Goal: Task Accomplishment & Management: Manage account settings

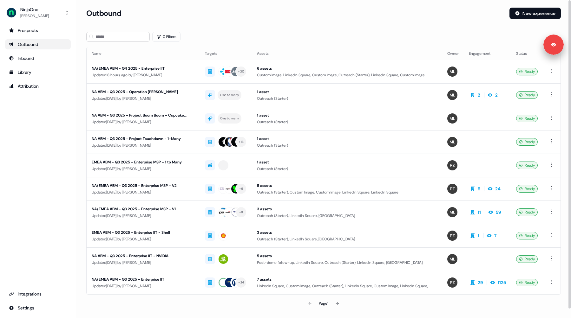
click at [302, 33] on div "0 Filters" at bounding box center [323, 37] width 474 height 10
click at [19, 293] on div "Integrations" at bounding box center [38, 294] width 58 height 6
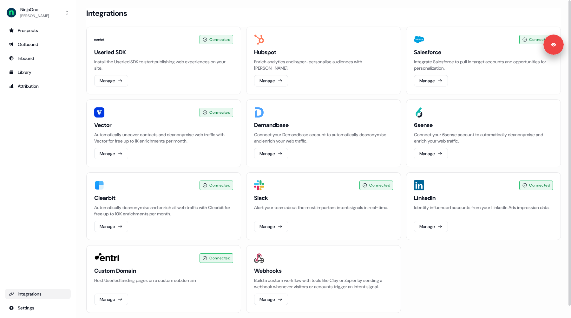
click at [244, 140] on div "Connected Userled SDK Install the Userled SDK to start publishing web experienc…" at bounding box center [323, 170] width 474 height 287
click at [46, 138] on div "Prospects Outbound Inbound Library Attribution Integrations Settings" at bounding box center [38, 169] width 66 height 288
click at [44, 74] on div "Library" at bounding box center [38, 72] width 58 height 6
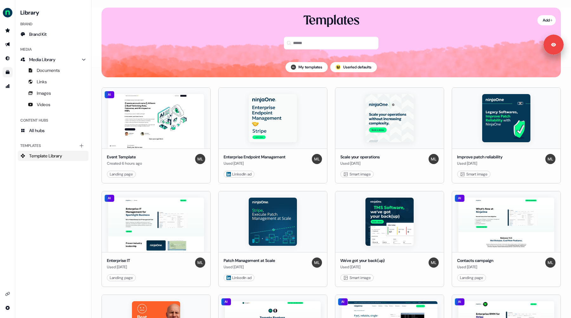
click at [169, 174] on link "Edit" at bounding box center [171, 174] width 6 height 6
click at [170, 173] on link "Edit" at bounding box center [171, 174] width 6 height 6
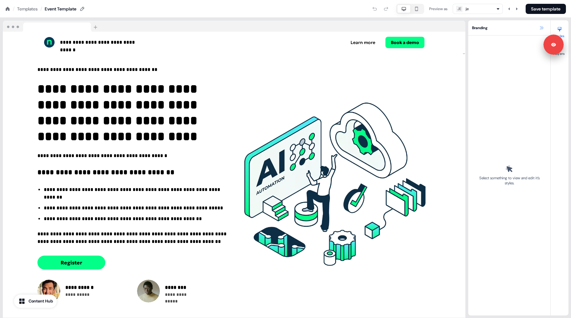
click at [541, 28] on icon at bounding box center [541, 27] width 3 height 3
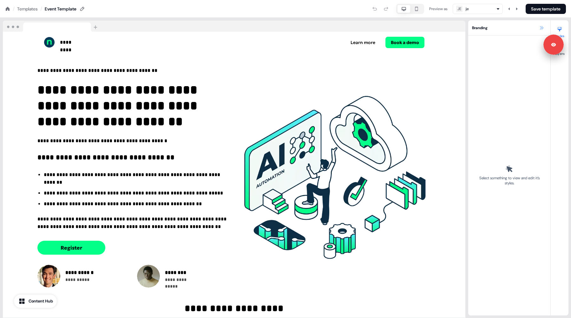
click at [540, 29] on icon at bounding box center [541, 27] width 5 height 5
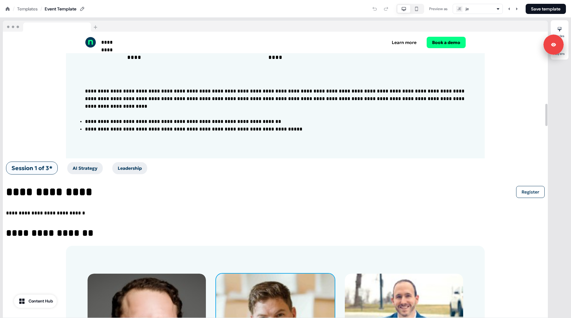
scroll to position [860, 0]
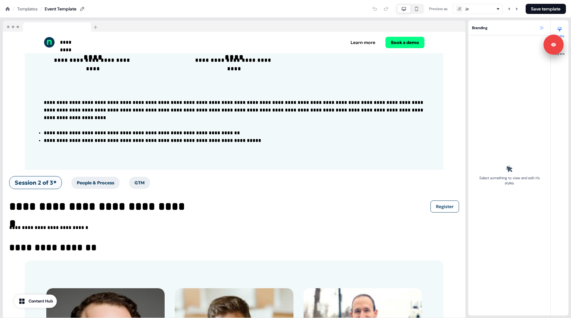
click at [540, 29] on icon at bounding box center [541, 27] width 5 height 5
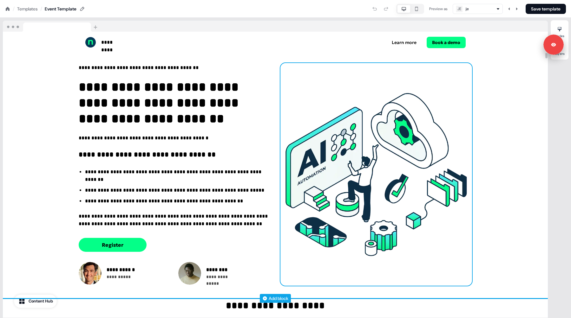
scroll to position [0, 0]
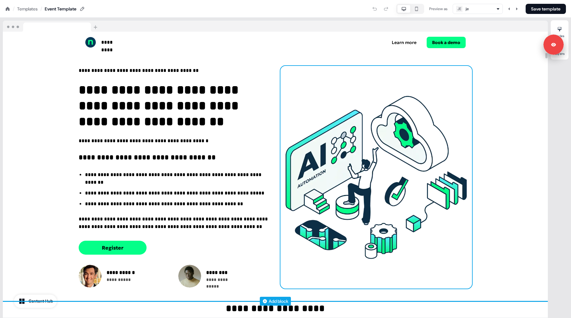
click at [378, 141] on img at bounding box center [375, 177] width 191 height 223
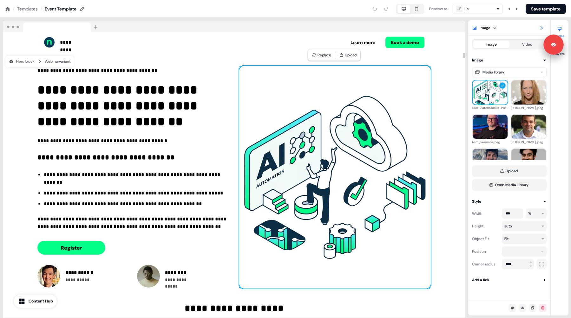
click at [542, 28] on icon at bounding box center [541, 27] width 5 height 5
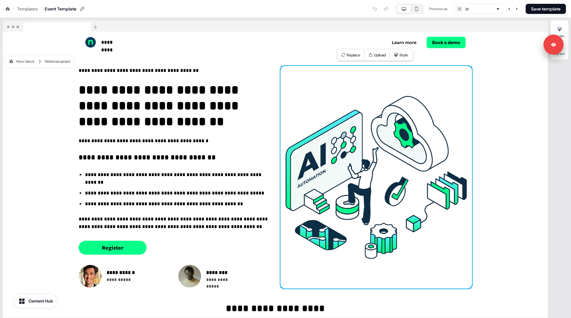
click at [8, 9] on icon at bounding box center [8, 9] width 4 height 4
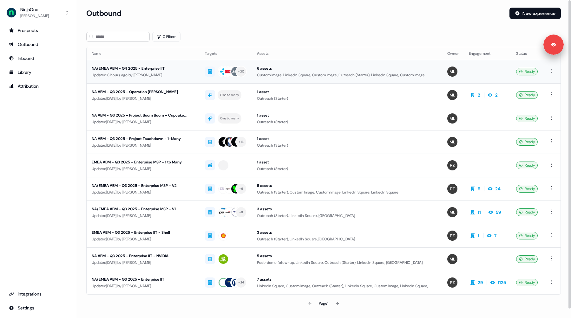
click at [172, 72] on div "Updated 18 hours ago by [PERSON_NAME]" at bounding box center [143, 75] width 103 height 6
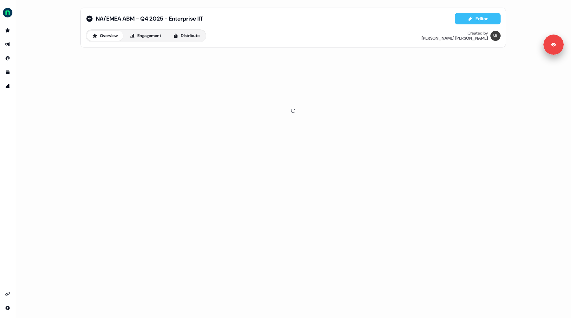
click at [477, 21] on button "Editor" at bounding box center [478, 18] width 46 height 11
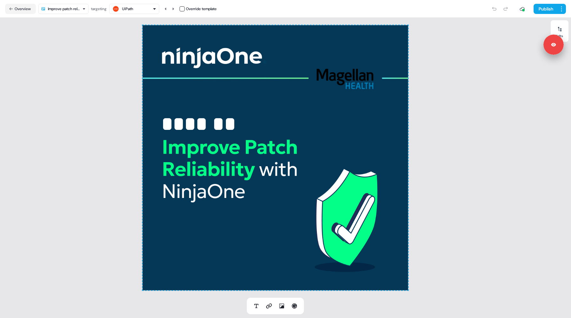
click at [58, 12] on html "Signed in as [PERSON_NAME] Sign out For the best experience switch devices to a…" at bounding box center [285, 159] width 571 height 318
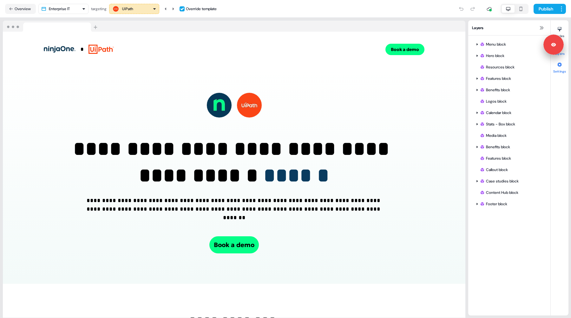
click at [560, 69] on div at bounding box center [559, 65] width 10 height 10
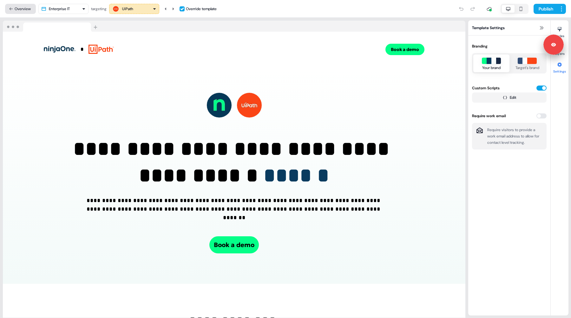
click at [17, 9] on button "Overview" at bounding box center [20, 9] width 31 height 10
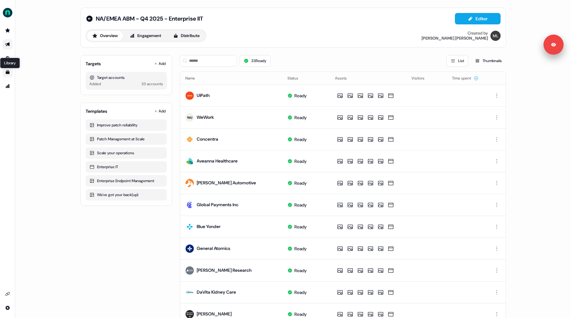
click at [7, 70] on icon "Go to templates" at bounding box center [7, 72] width 5 height 5
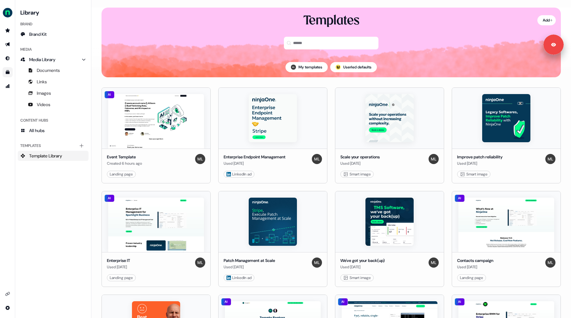
click at [173, 174] on link "Edit" at bounding box center [171, 174] width 6 height 6
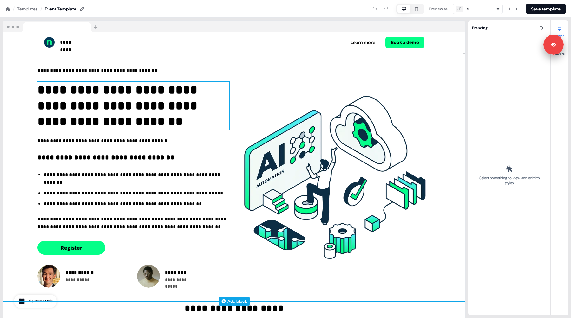
click at [133, 88] on p "**********" at bounding box center [132, 106] width 191 height 48
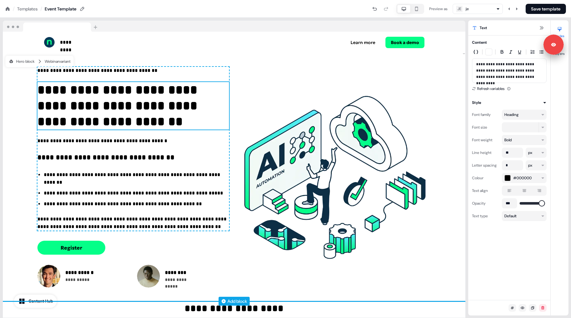
click at [53, 92] on p "**********" at bounding box center [132, 106] width 191 height 48
click at [44, 92] on p "**********" at bounding box center [132, 106] width 191 height 48
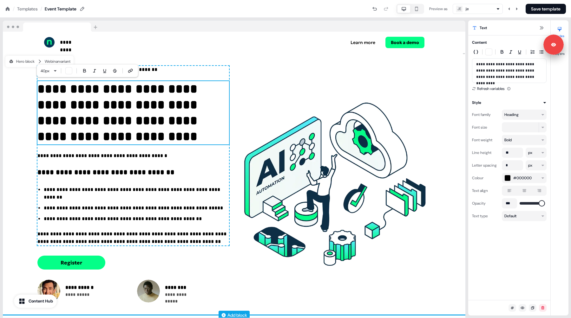
click at [48, 91] on p "**********" at bounding box center [132, 112] width 191 height 63
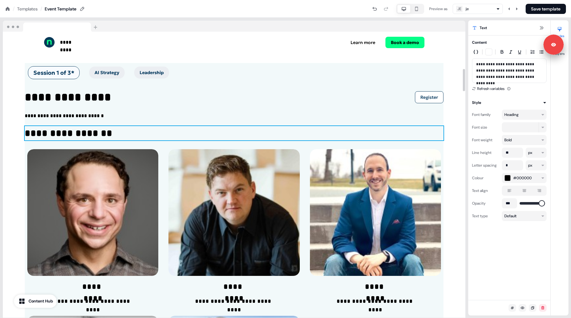
scroll to position [460, 0]
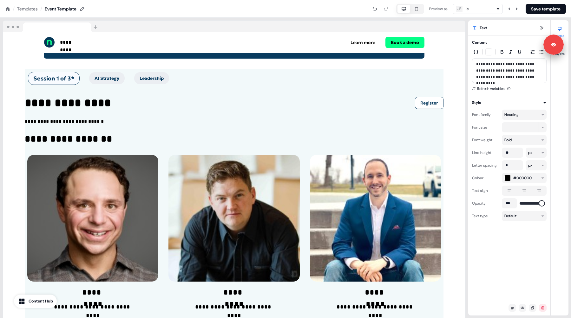
click at [9, 10] on icon at bounding box center [8, 9] width 4 height 4
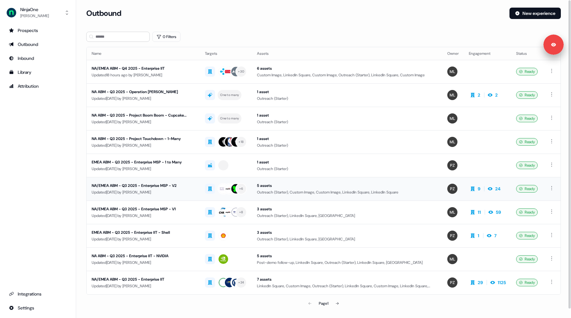
click at [180, 189] on div "NA/EMEA ABM - Q3 2025 - Enterprise MSP - V2" at bounding box center [143, 186] width 103 height 6
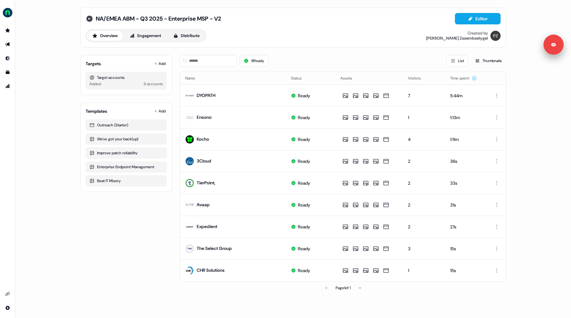
click at [86, 17] on icon at bounding box center [90, 19] width 8 height 8
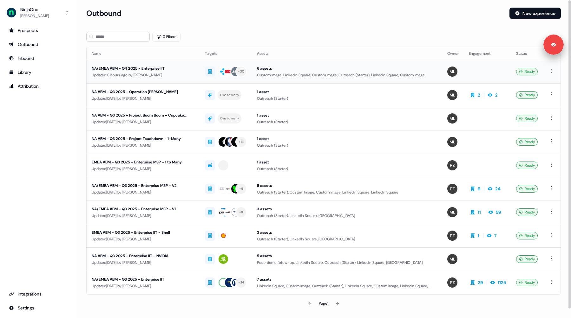
click at [149, 76] on div "Updated 18 hours ago by [PERSON_NAME]" at bounding box center [143, 75] width 103 height 6
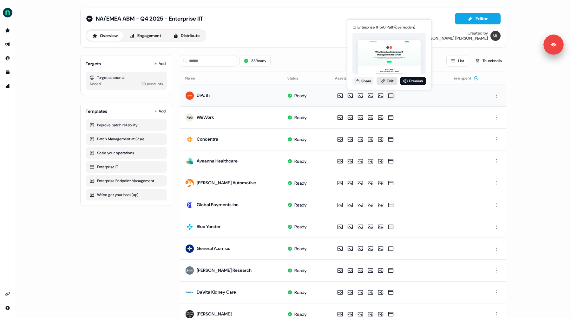
click at [387, 85] on link "Edit" at bounding box center [386, 81] width 21 height 8
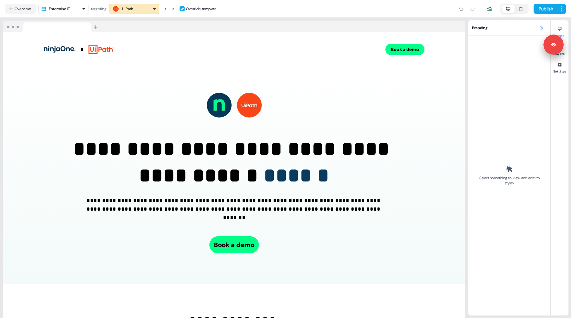
click at [541, 28] on icon at bounding box center [541, 27] width 5 height 5
click at [541, 27] on icon at bounding box center [541, 27] width 5 height 5
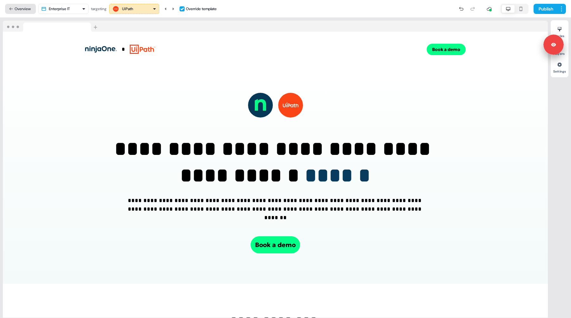
click at [25, 11] on button "Overview" at bounding box center [20, 9] width 31 height 10
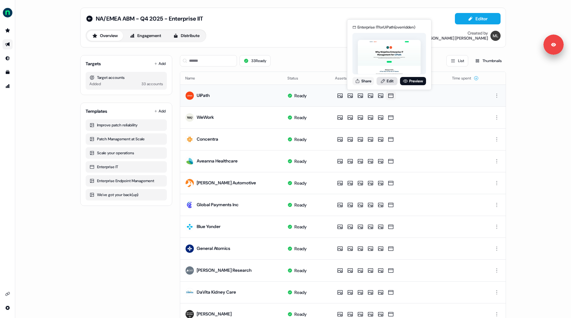
click at [387, 81] on link "Edit" at bounding box center [386, 81] width 21 height 8
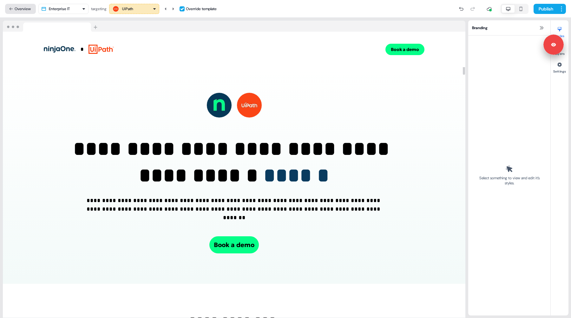
click at [21, 10] on button "Overview" at bounding box center [20, 9] width 31 height 10
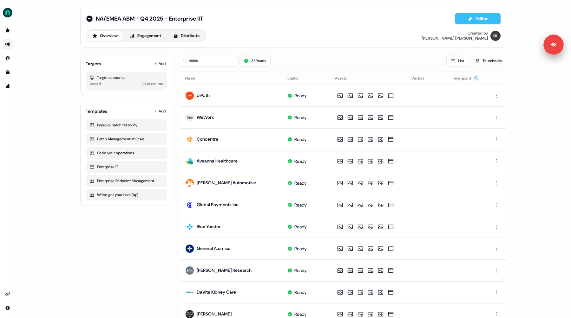
click at [471, 18] on button "Editor" at bounding box center [478, 18] width 46 height 11
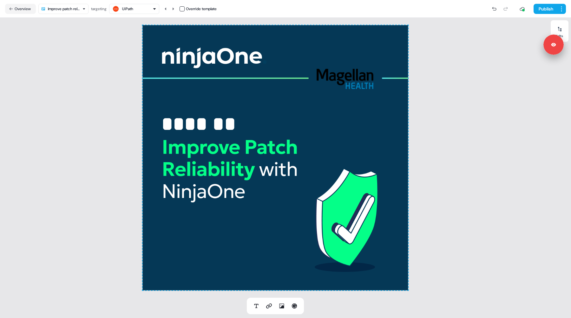
click at [69, 5] on html "Signed in as [PERSON_NAME] Sign out For the best experience switch devices to a…" at bounding box center [285, 159] width 571 height 318
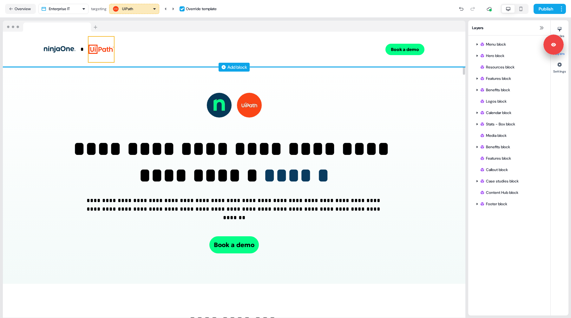
click at [103, 58] on img at bounding box center [100, 49] width 25 height 25
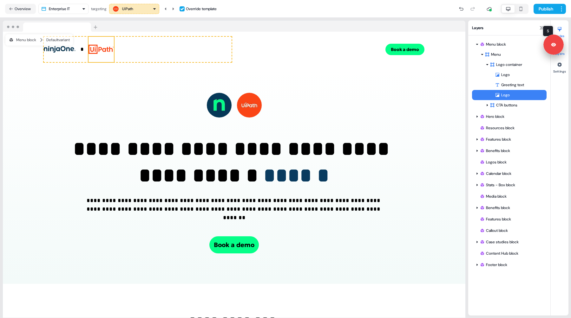
click at [559, 26] on div at bounding box center [559, 29] width 10 height 10
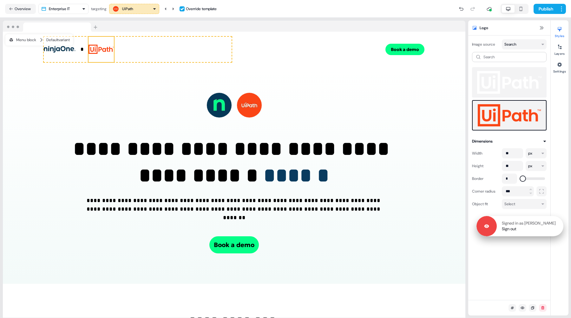
drag, startPoint x: 557, startPoint y: 46, endPoint x: 559, endPoint y: 227, distance: 181.0
click at [559, 228] on div "Signed in as [PERSON_NAME] Sign out" at bounding box center [529, 226] width 67 height 11
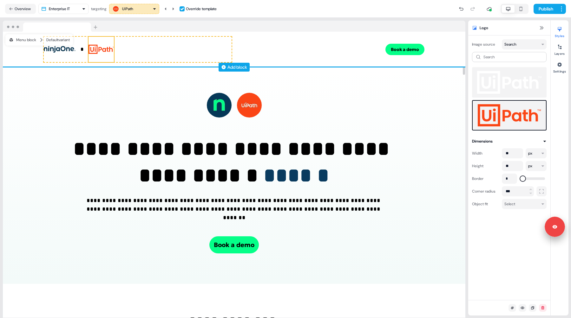
click at [119, 53] on div "* To pick up a draggable item, press the space bar. While dragging, use the arr…" at bounding box center [138, 49] width 188 height 25
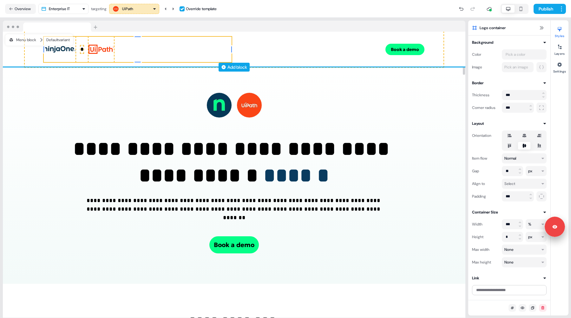
click at [129, 49] on div "* 0px 0px 0px 0px To pick up a draggable item, press the space bar. While dragg…" at bounding box center [138, 49] width 188 height 25
click at [94, 54] on img at bounding box center [100, 49] width 25 height 25
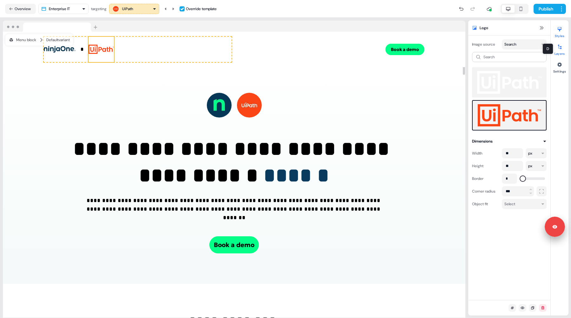
click at [558, 50] on div at bounding box center [559, 47] width 10 height 10
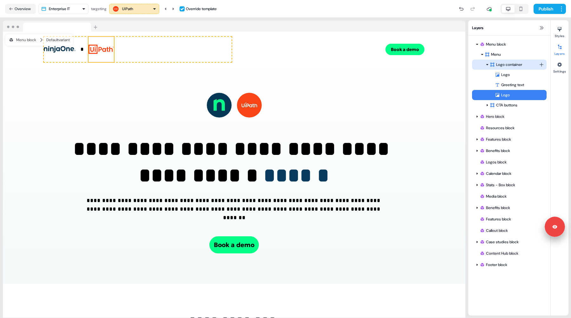
click at [542, 64] on html "**********" at bounding box center [285, 159] width 571 height 318
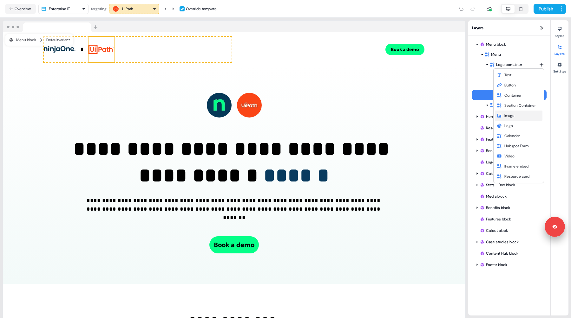
click at [514, 115] on span "Image" at bounding box center [509, 115] width 10 height 5
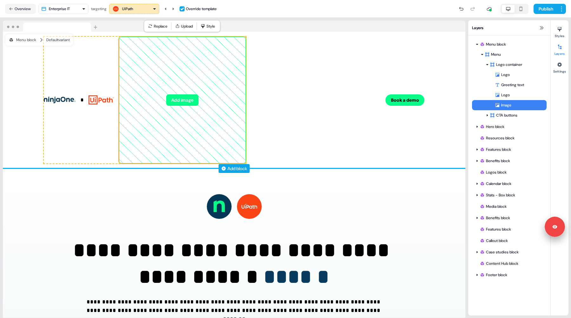
click at [188, 97] on button "Add image" at bounding box center [182, 99] width 32 height 11
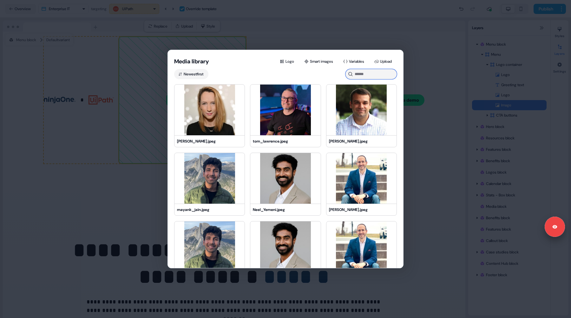
click at [363, 73] on input at bounding box center [370, 74] width 51 height 10
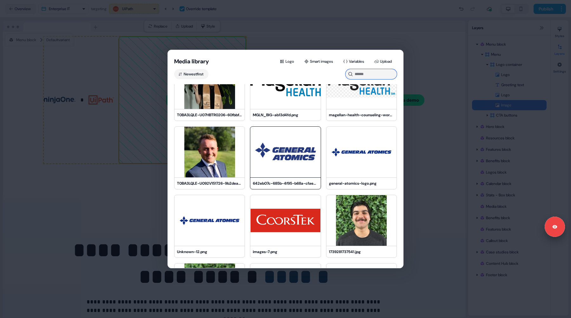
scroll to position [780, 0]
click at [297, 161] on img at bounding box center [285, 151] width 70 height 51
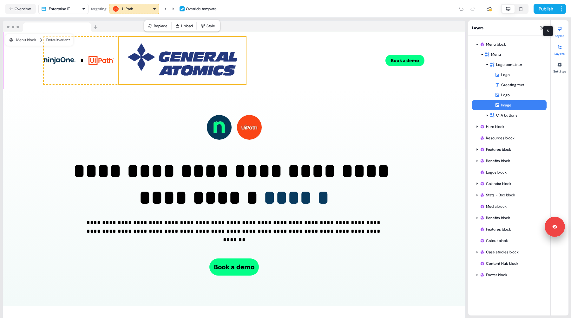
click at [561, 28] on icon at bounding box center [559, 29] width 4 height 4
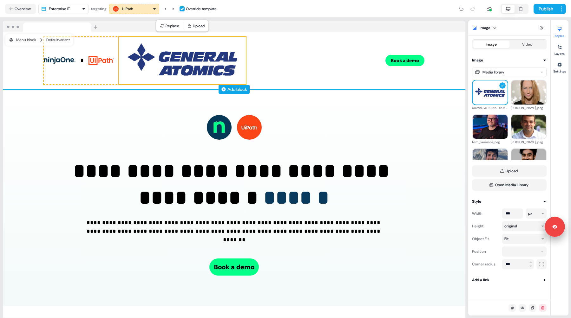
click at [141, 59] on img at bounding box center [182, 61] width 127 height 48
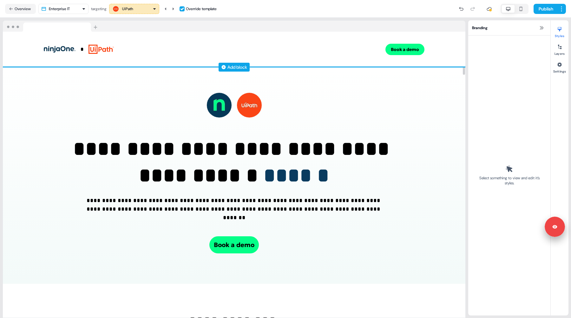
click at [188, 23] on div at bounding box center [234, 26] width 462 height 11
click at [174, 7] on icon at bounding box center [173, 9] width 4 height 4
click at [175, 8] on icon at bounding box center [173, 9] width 4 height 4
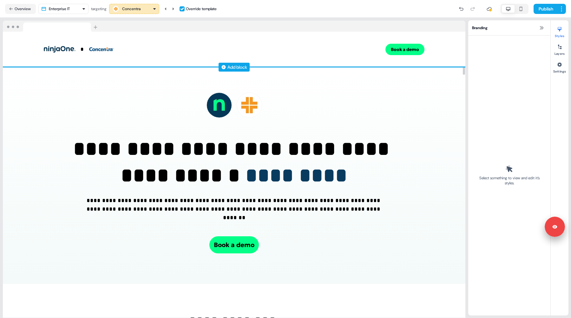
click at [185, 20] on div "**********" at bounding box center [234, 168] width 468 height 301
click at [178, 25] on div at bounding box center [234, 26] width 462 height 11
click at [171, 22] on div at bounding box center [234, 26] width 462 height 11
click at [165, 23] on div at bounding box center [234, 26] width 462 height 11
click at [174, 9] on icon at bounding box center [173, 8] width 2 height 3
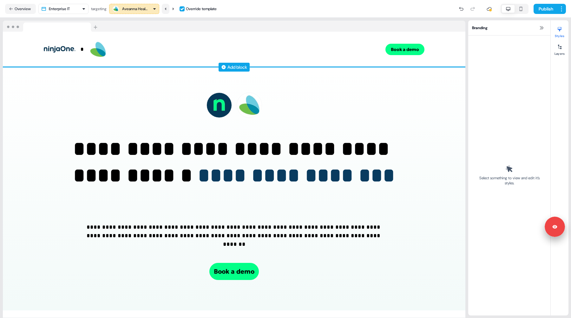
click at [166, 11] on button at bounding box center [166, 9] width 8 height 10
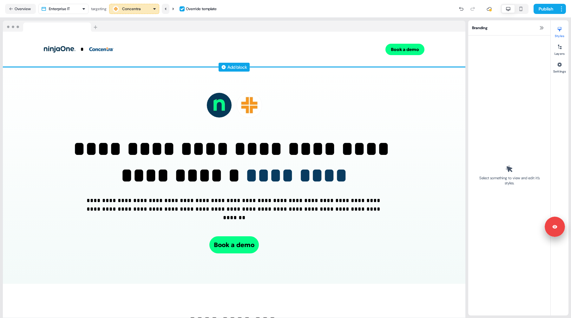
click at [166, 11] on button at bounding box center [166, 9] width 8 height 10
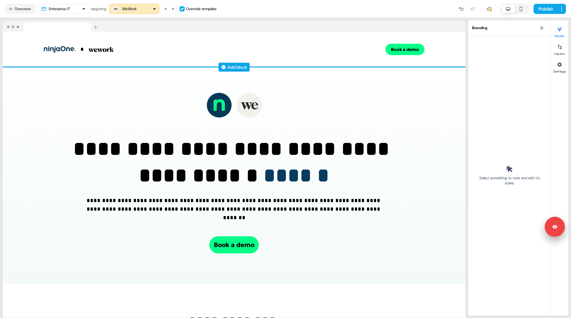
click at [170, 22] on div at bounding box center [234, 26] width 462 height 11
click at [25, 13] on button "Overview" at bounding box center [20, 9] width 31 height 10
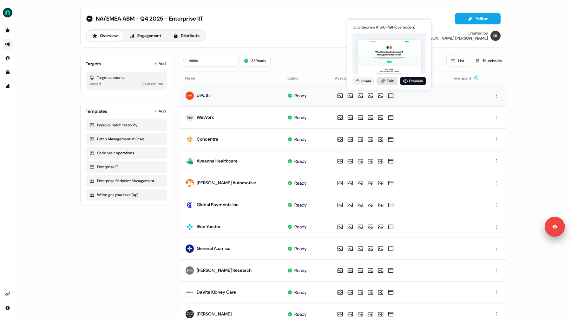
click at [385, 83] on link "Edit" at bounding box center [386, 81] width 21 height 8
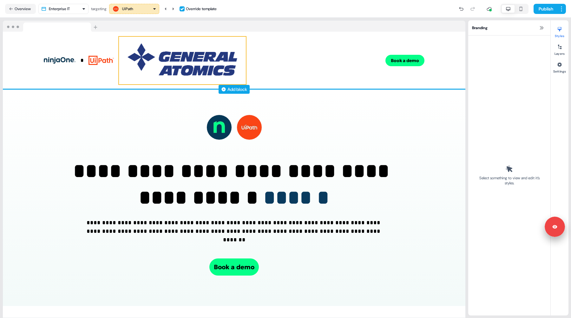
click at [155, 57] on img at bounding box center [182, 61] width 127 height 48
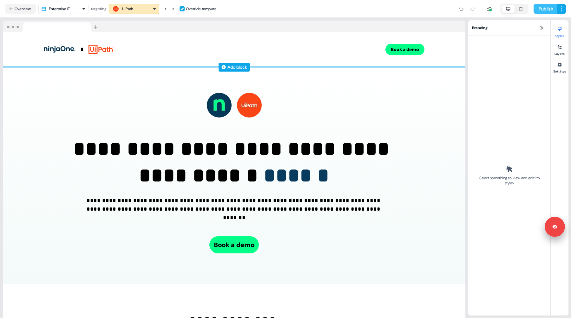
click at [550, 7] on button "Publish" at bounding box center [544, 9] width 23 height 10
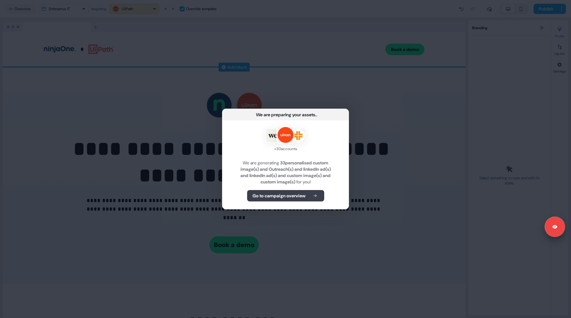
click at [279, 196] on b "Go to campaign overview" at bounding box center [278, 196] width 53 height 6
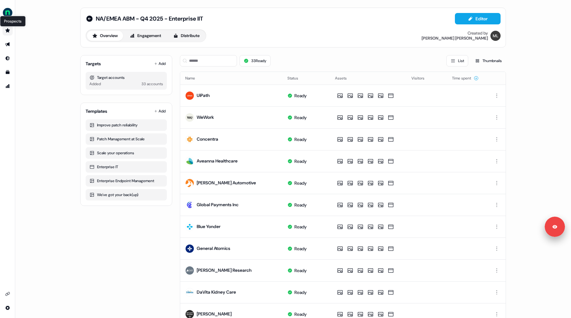
click at [7, 32] on icon "Go to prospects" at bounding box center [7, 30] width 4 height 4
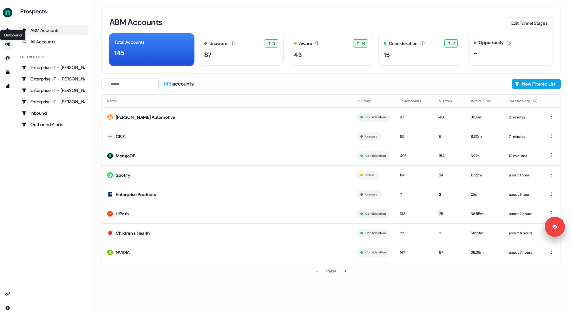
click at [8, 44] on icon "Go to outbound experience" at bounding box center [7, 44] width 4 height 4
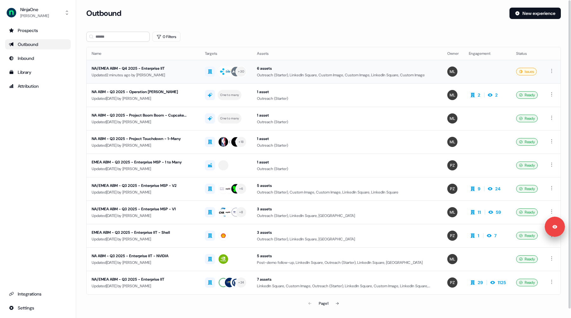
click at [162, 71] on div "NA/EMEA ABM - Q4 2025 - Enterprise IIT" at bounding box center [143, 68] width 103 height 6
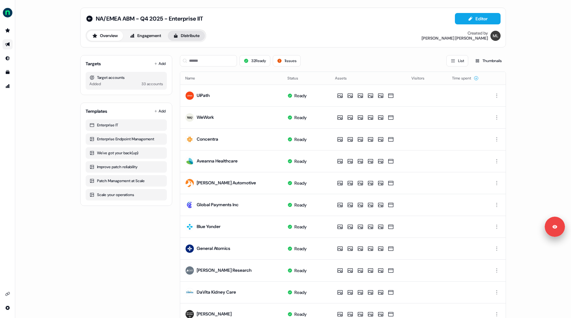
click at [187, 38] on button "Distribute" at bounding box center [186, 36] width 37 height 10
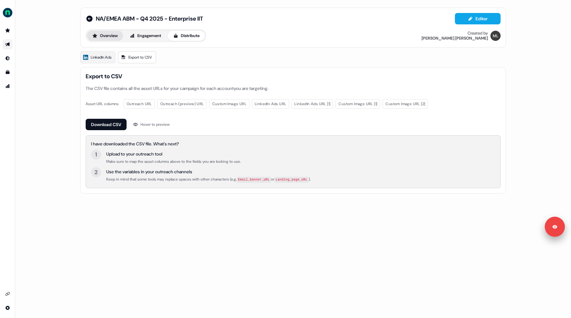
click at [101, 36] on button "Overview" at bounding box center [105, 36] width 36 height 10
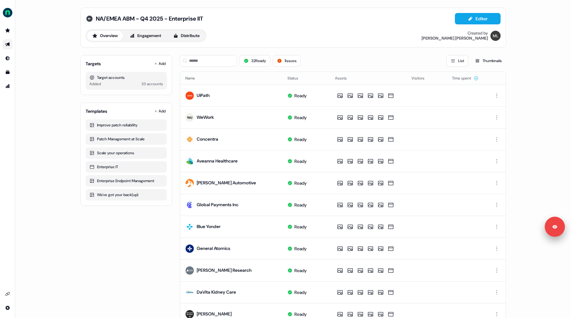
click at [90, 17] on icon at bounding box center [89, 19] width 6 height 6
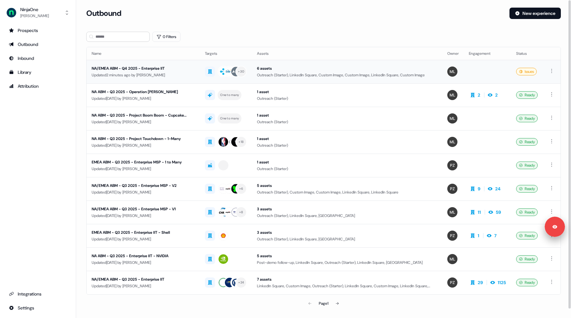
click at [177, 77] on div "Updated 2 minutes ago by [PERSON_NAME]" at bounding box center [143, 75] width 103 height 6
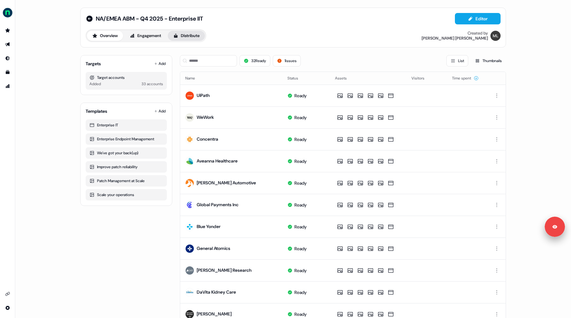
click at [182, 37] on button "Distribute" at bounding box center [186, 36] width 37 height 10
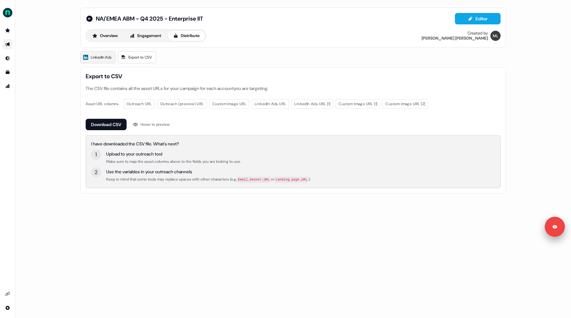
click at [109, 57] on span "LinkedIn Ads" at bounding box center [101, 57] width 21 height 6
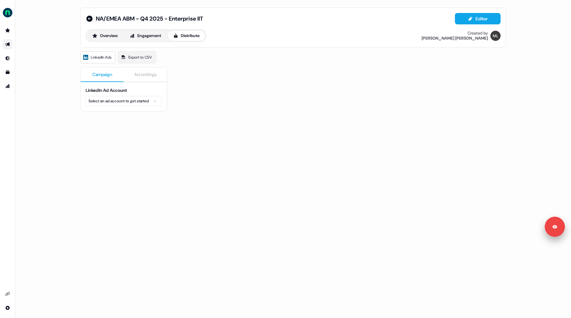
click at [143, 102] on html "Signed in as [PERSON_NAME] Sign out For the best experience switch devices to a…" at bounding box center [285, 159] width 571 height 318
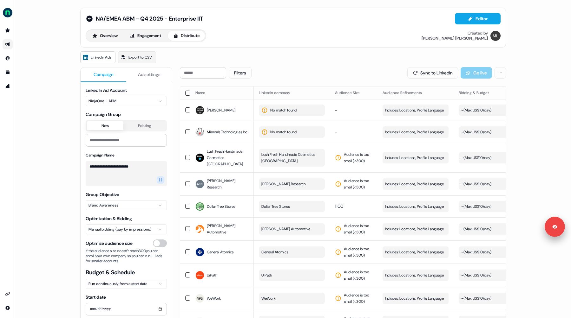
click at [282, 68] on div "Filters Sync to LinkedIn Go live" at bounding box center [343, 72] width 326 height 11
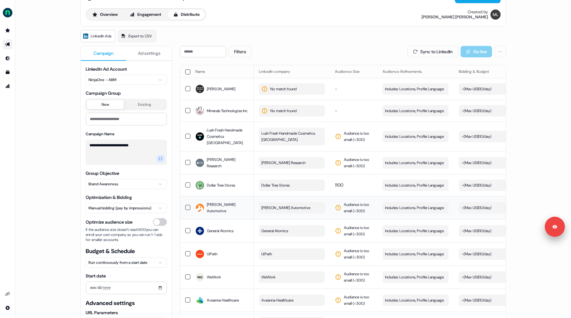
scroll to position [22, 0]
click at [287, 231] on span "General Atomics" at bounding box center [274, 230] width 27 height 6
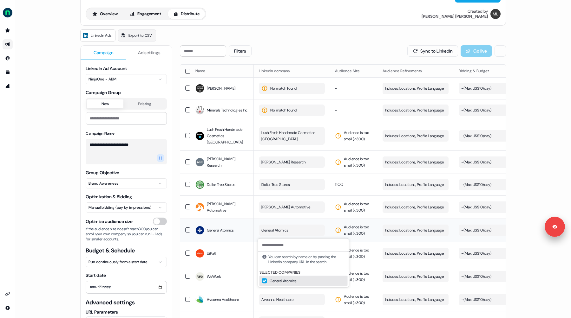
click at [275, 233] on span "General Atomics" at bounding box center [274, 230] width 27 height 6
click at [275, 254] on button "UiPath" at bounding box center [292, 253] width 66 height 11
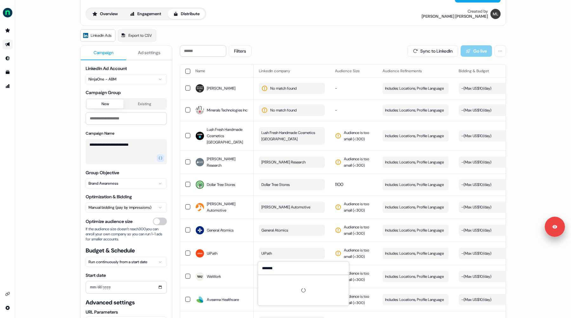
type input "*******"
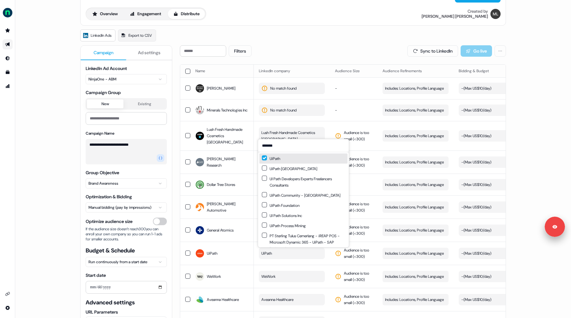
click at [286, 46] on div "Filters Sync to LinkedIn Go live" at bounding box center [343, 50] width 326 height 11
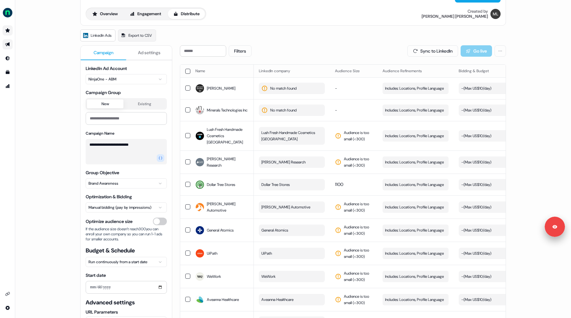
click at [4, 33] on link "Go to prospects" at bounding box center [8, 30] width 10 height 10
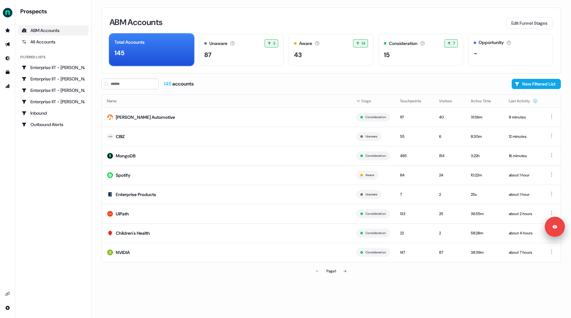
click at [59, 157] on div "Prospects ABM Accounts All Accounts Filtered lists Enterprise IIT - [PERSON_NAM…" at bounding box center [53, 159] width 71 height 303
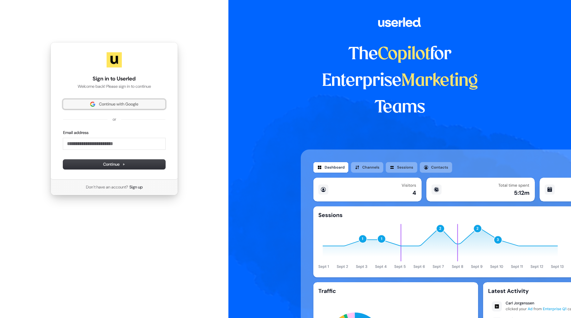
click at [100, 101] on button "Continue with Google" at bounding box center [114, 105] width 102 height 10
